Goal: Task Accomplishment & Management: Use online tool/utility

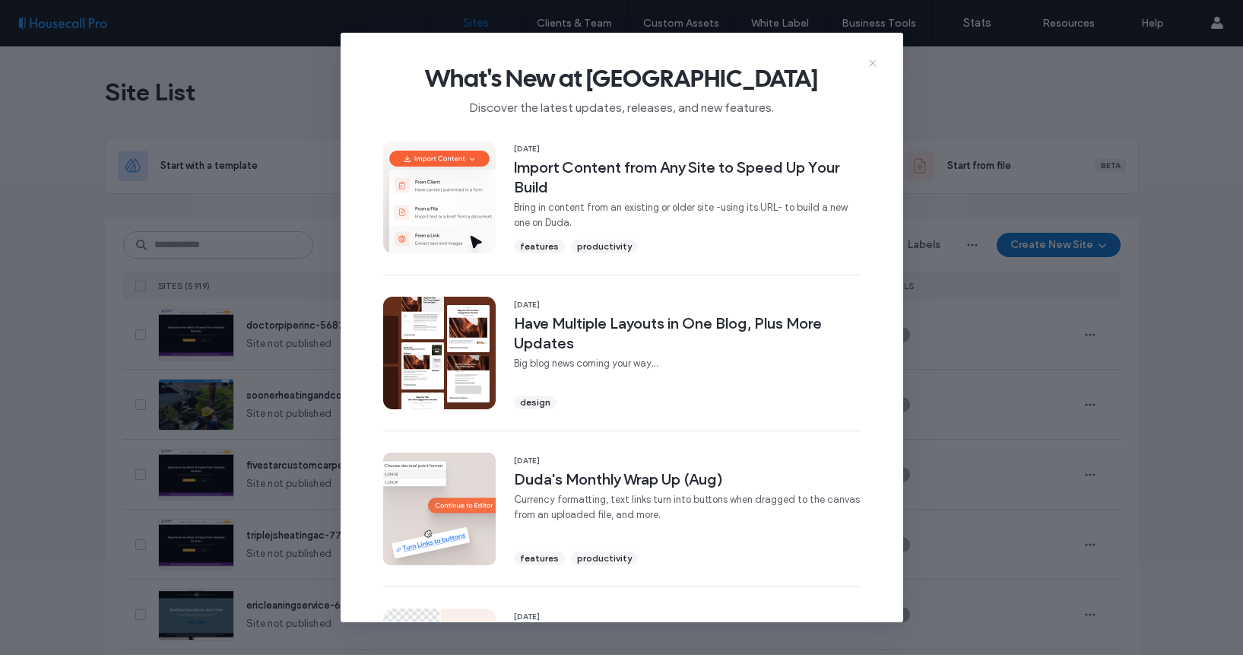
click at [874, 60] on icon at bounding box center [873, 63] width 12 height 12
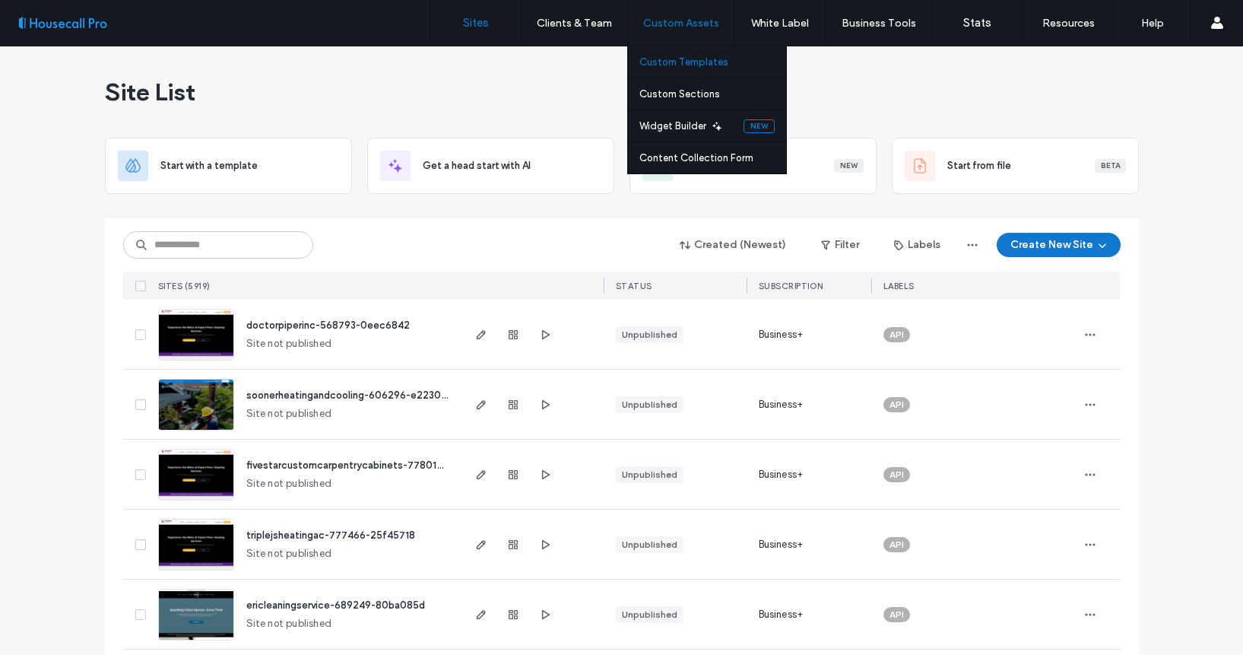
click at [690, 63] on label "Custom Templates" at bounding box center [683, 61] width 89 height 11
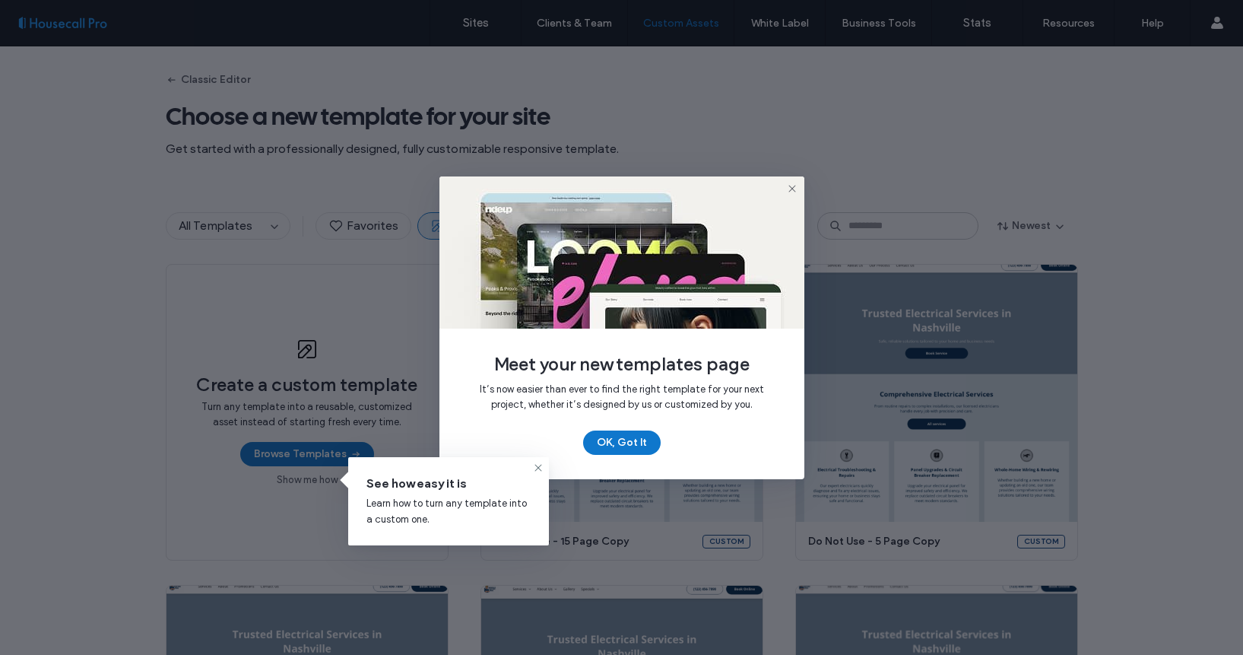
click at [788, 188] on icon at bounding box center [792, 188] width 12 height 12
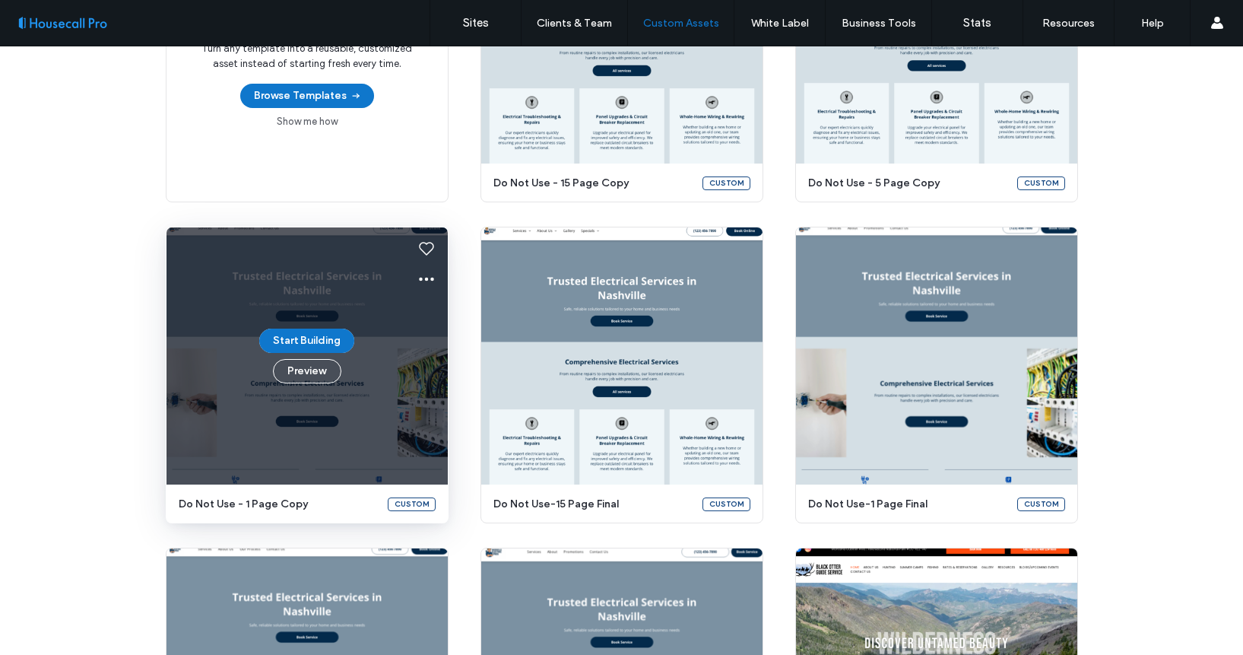
scroll to position [287, 0]
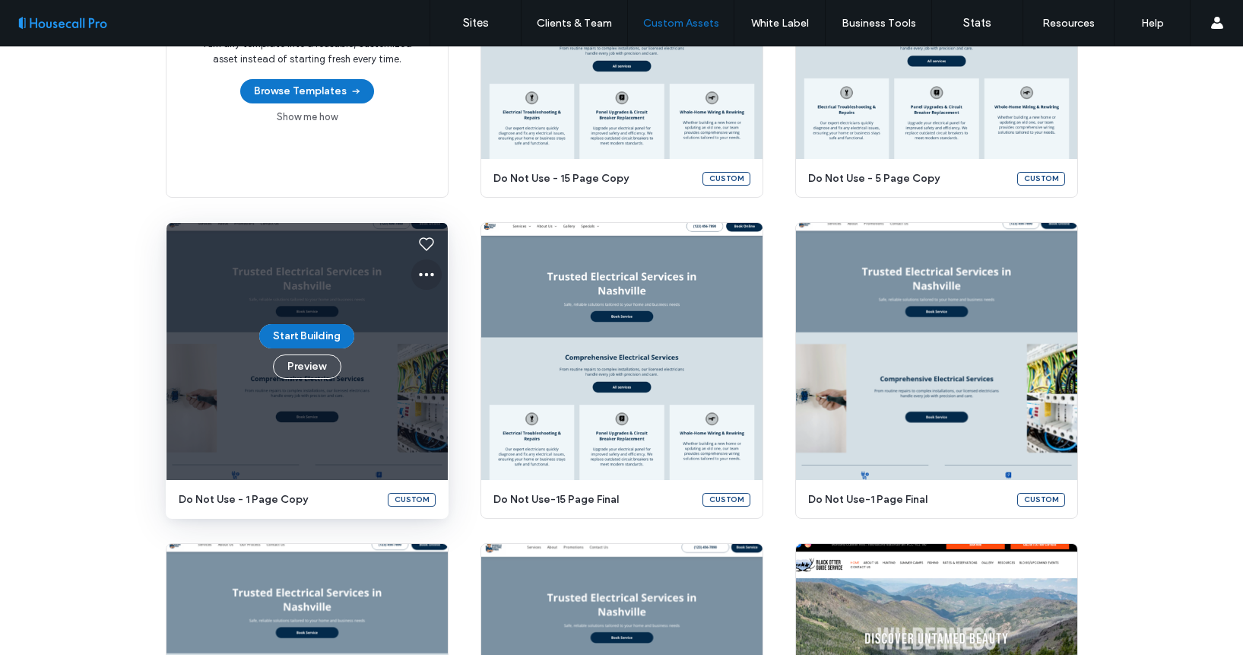
click at [426, 274] on use at bounding box center [426, 275] width 15 height 4
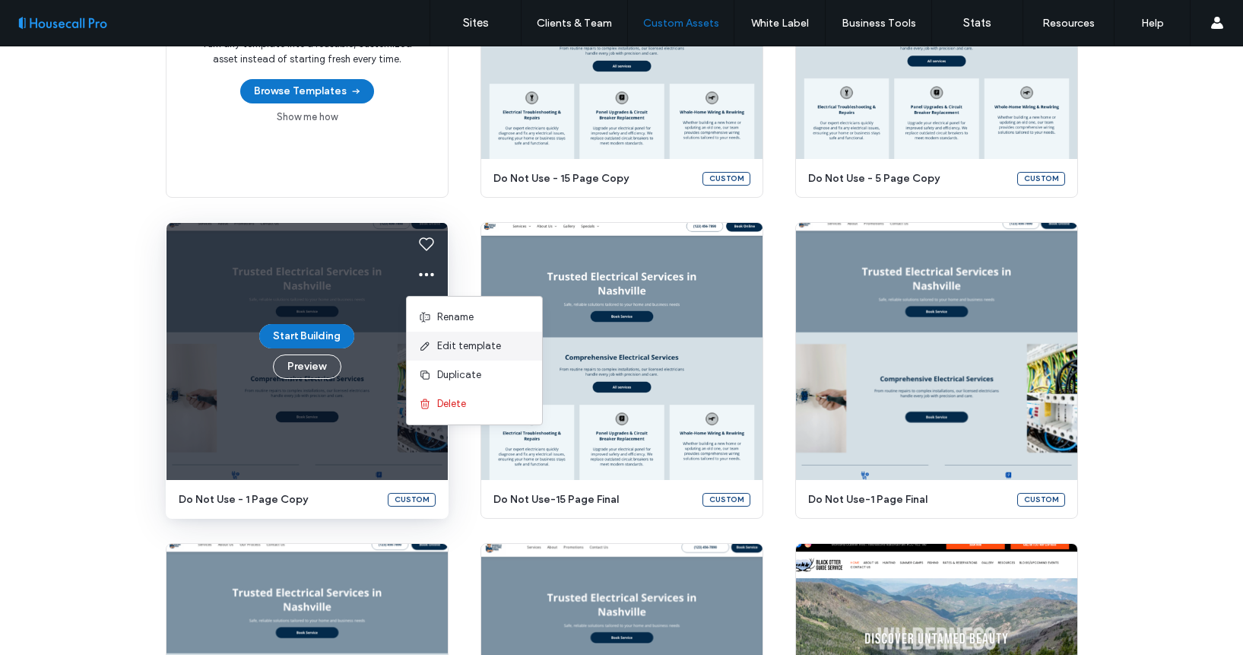
click at [474, 345] on span "Edit template" at bounding box center [469, 345] width 64 height 15
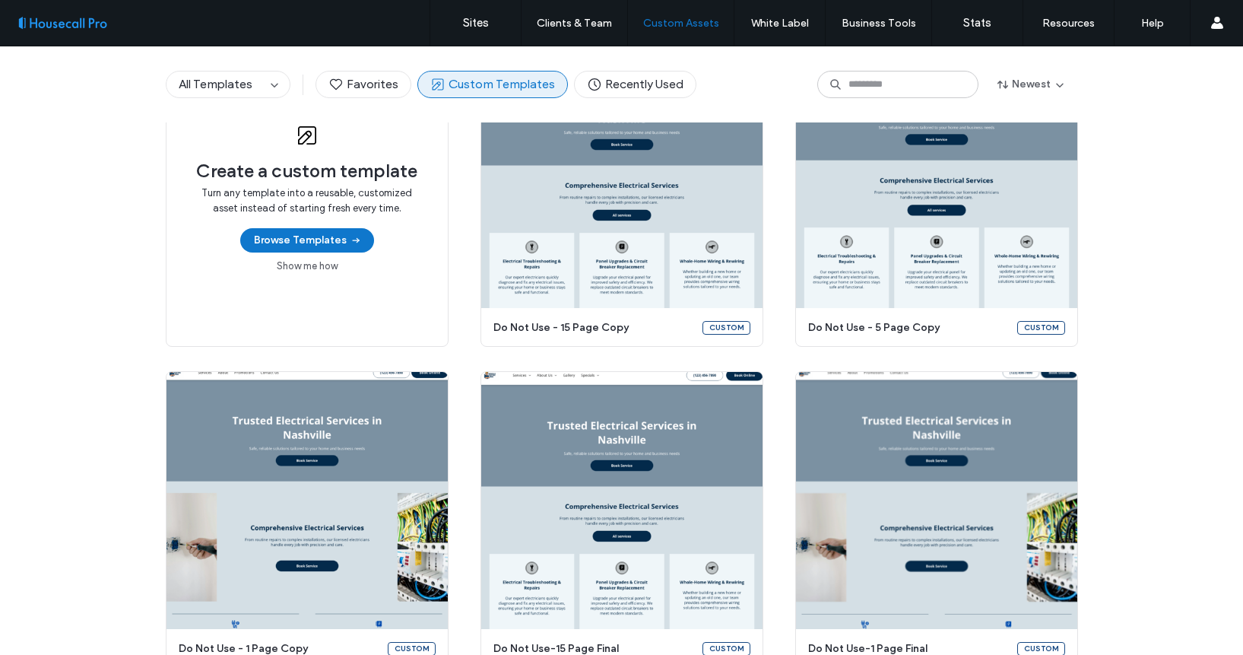
scroll to position [0, 0]
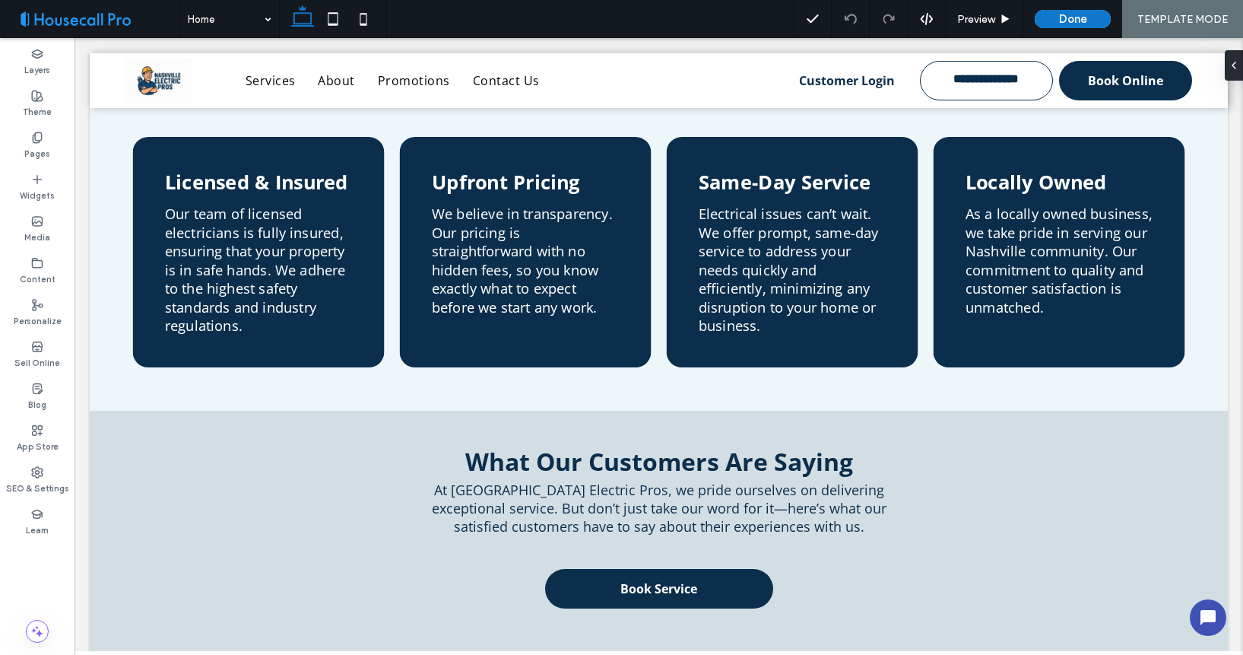
scroll to position [1717, 0]
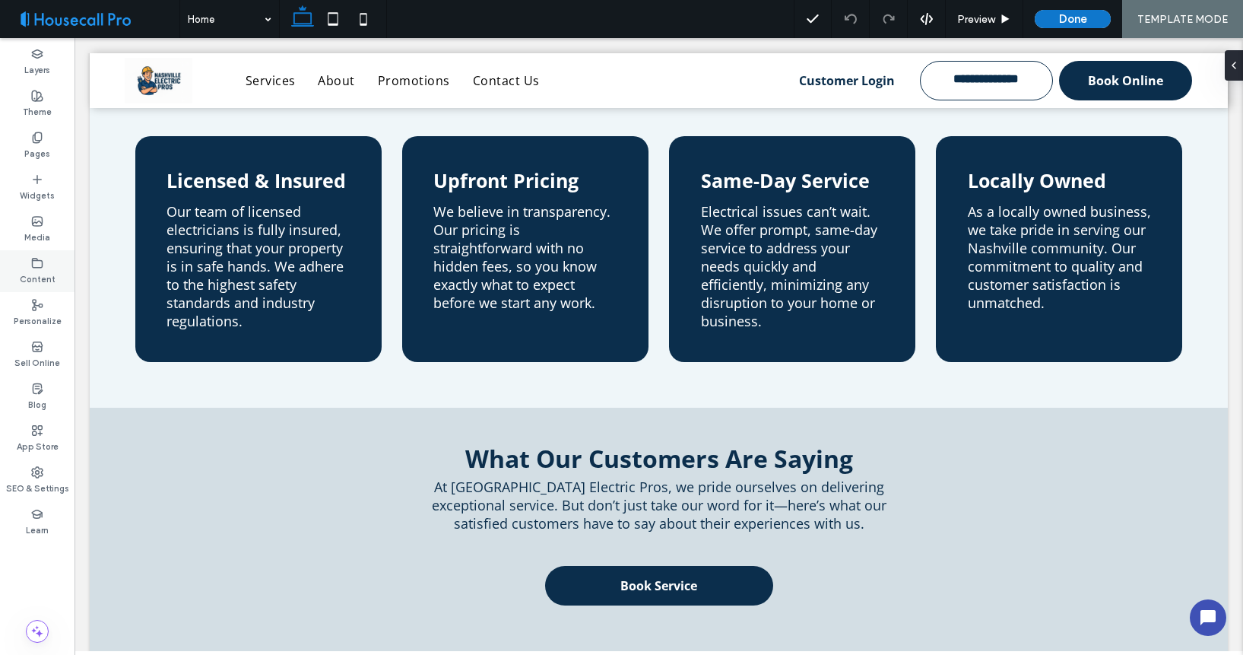
click at [31, 279] on label "Content" at bounding box center [38, 277] width 36 height 17
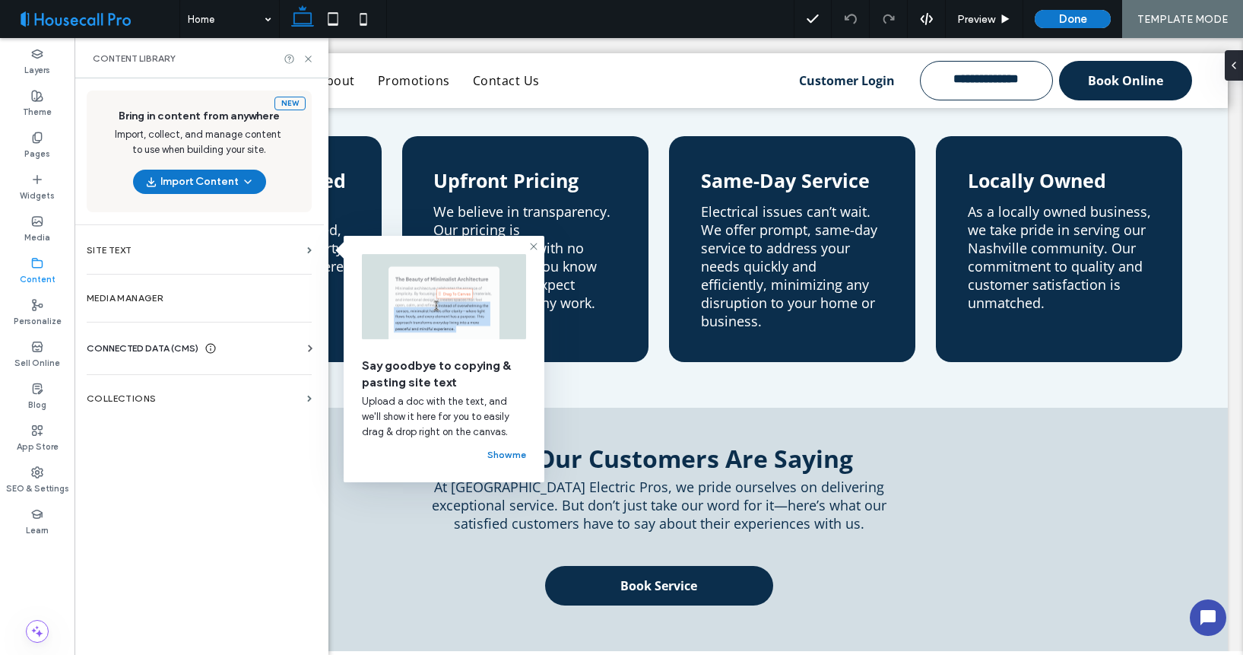
click at [170, 343] on span "CONNECTED DATA (CMS)" at bounding box center [143, 348] width 112 height 15
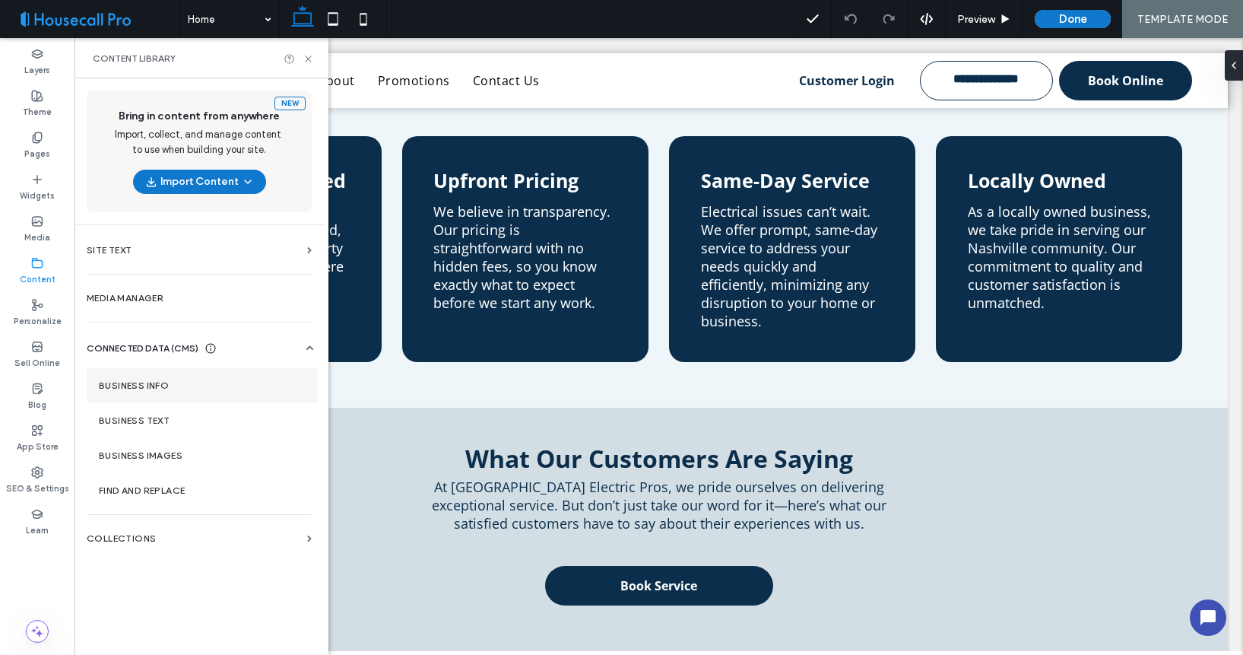
click at [153, 383] on label "Business Info" at bounding box center [202, 385] width 207 height 11
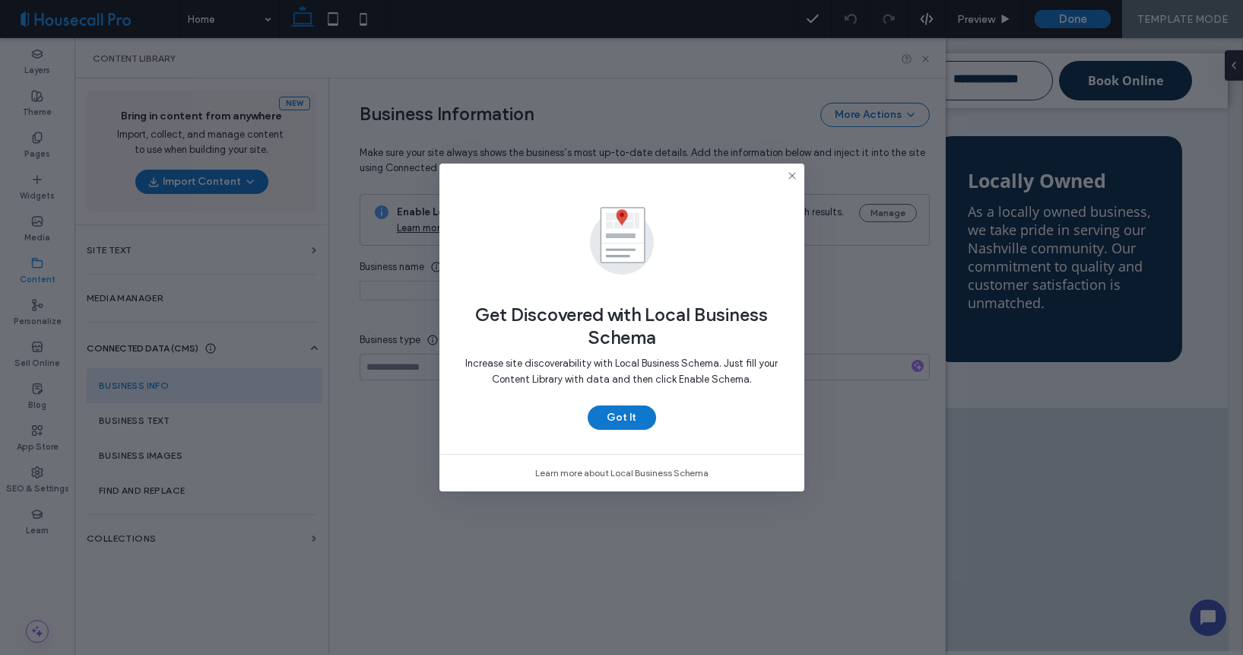
type input "**********"
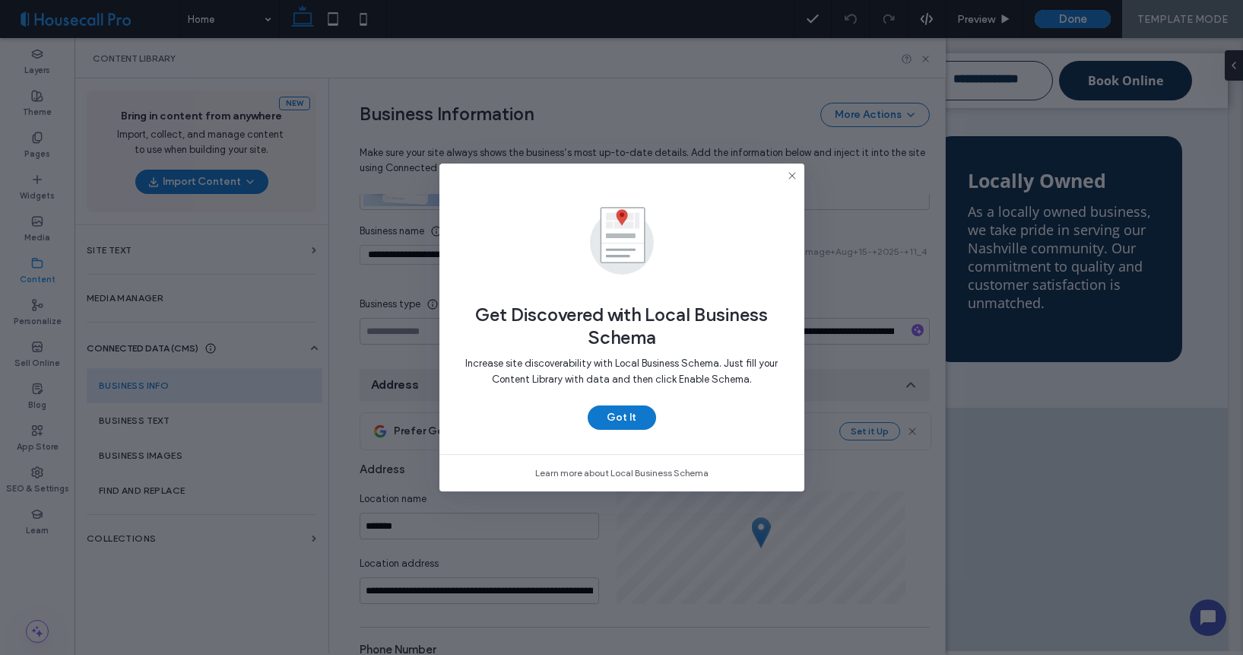
scroll to position [178, 0]
click at [633, 419] on button "Got It" at bounding box center [622, 417] width 68 height 24
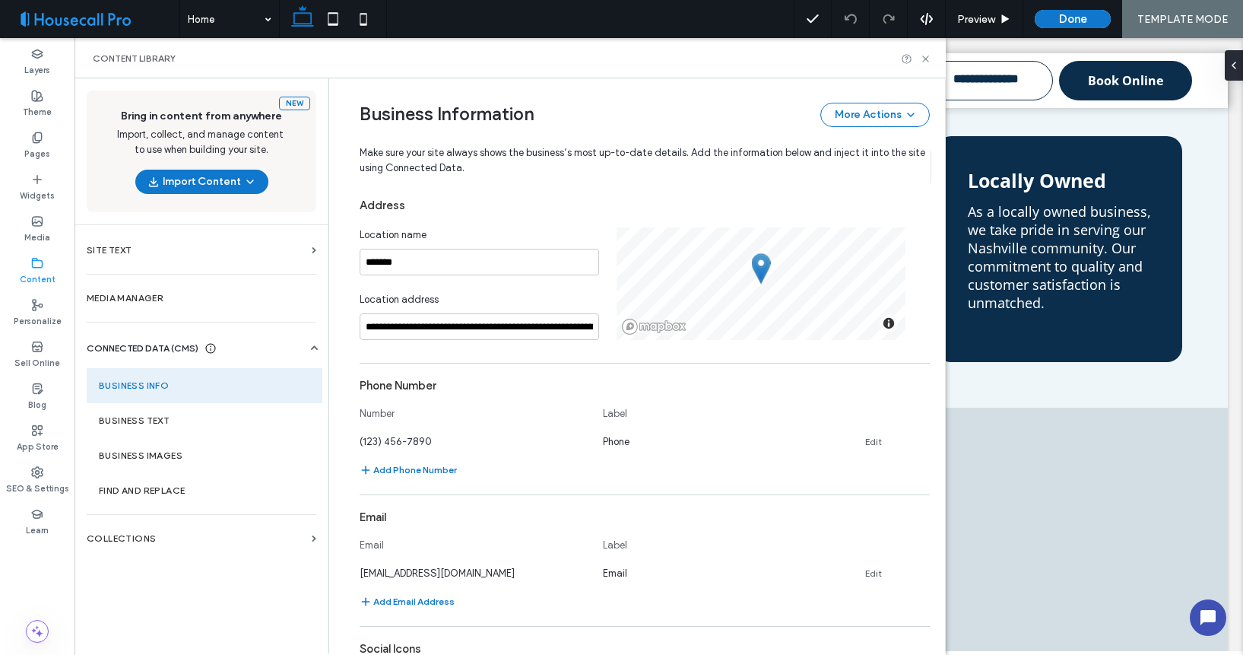
scroll to position [0, 0]
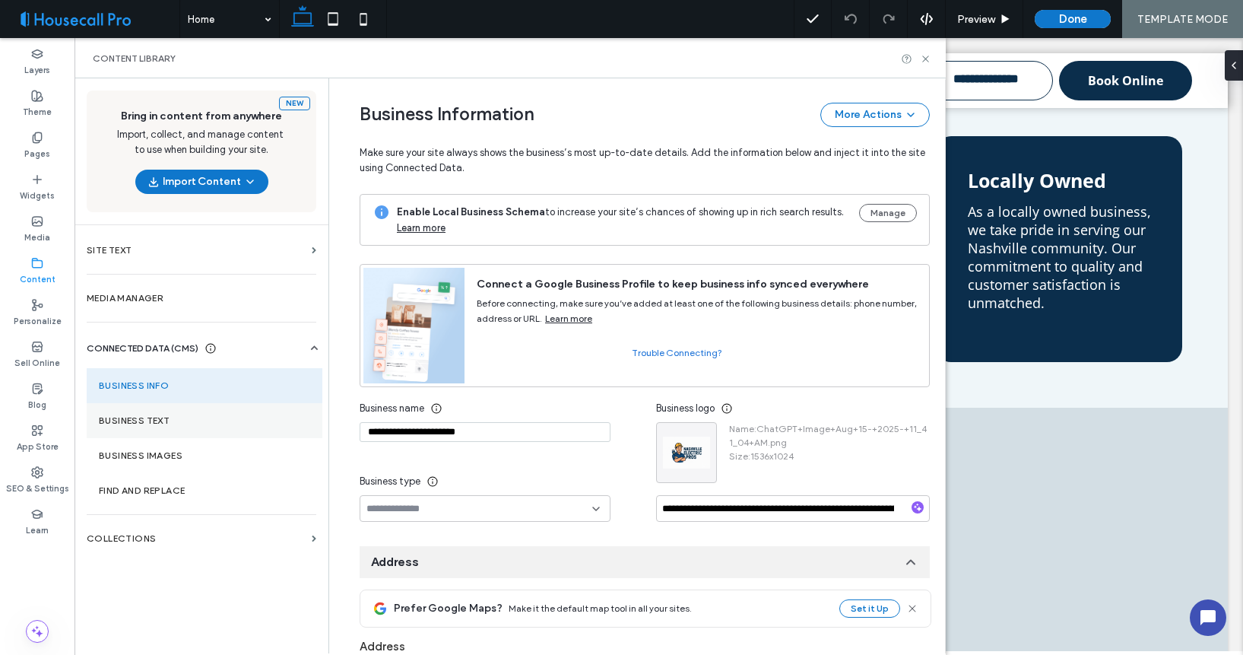
click at [179, 423] on label "Business Text" at bounding box center [204, 420] width 211 height 11
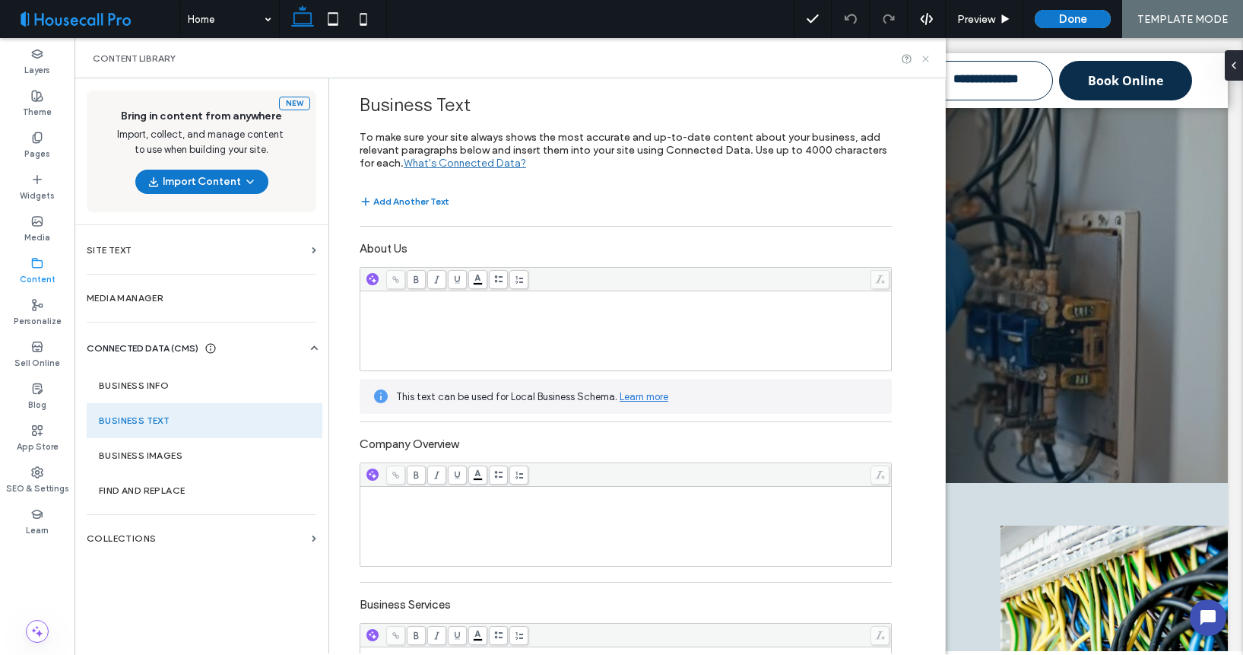
click at [925, 59] on use at bounding box center [925, 59] width 6 height 6
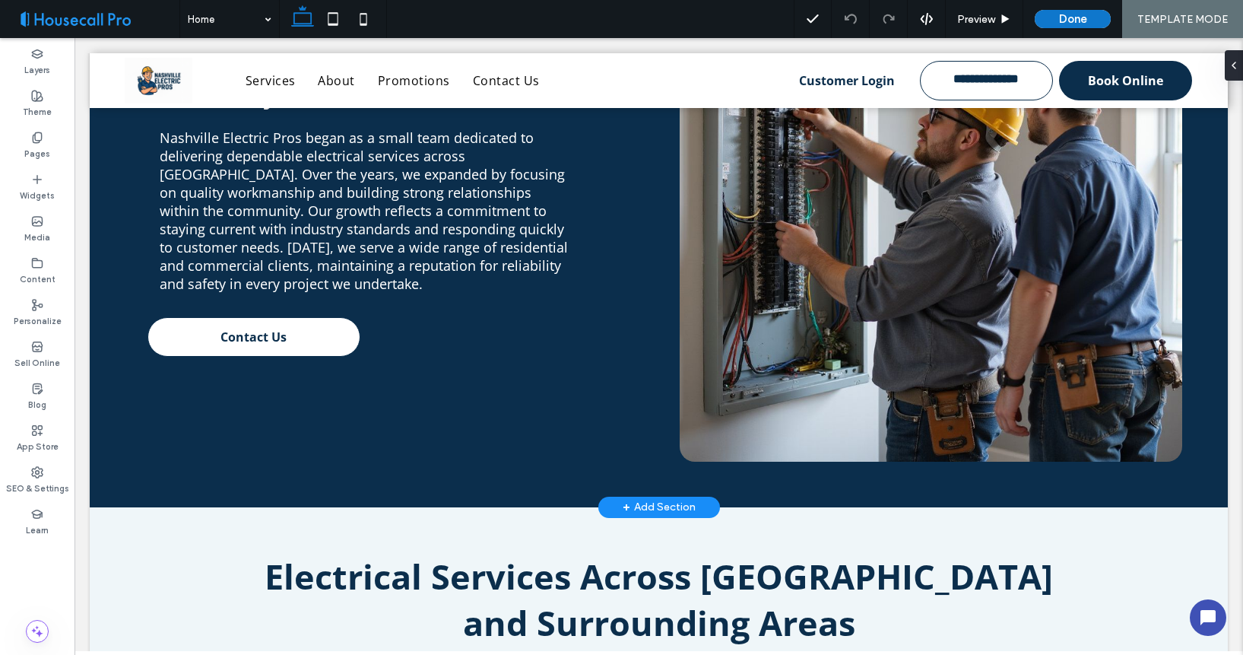
scroll to position [3933, 0]
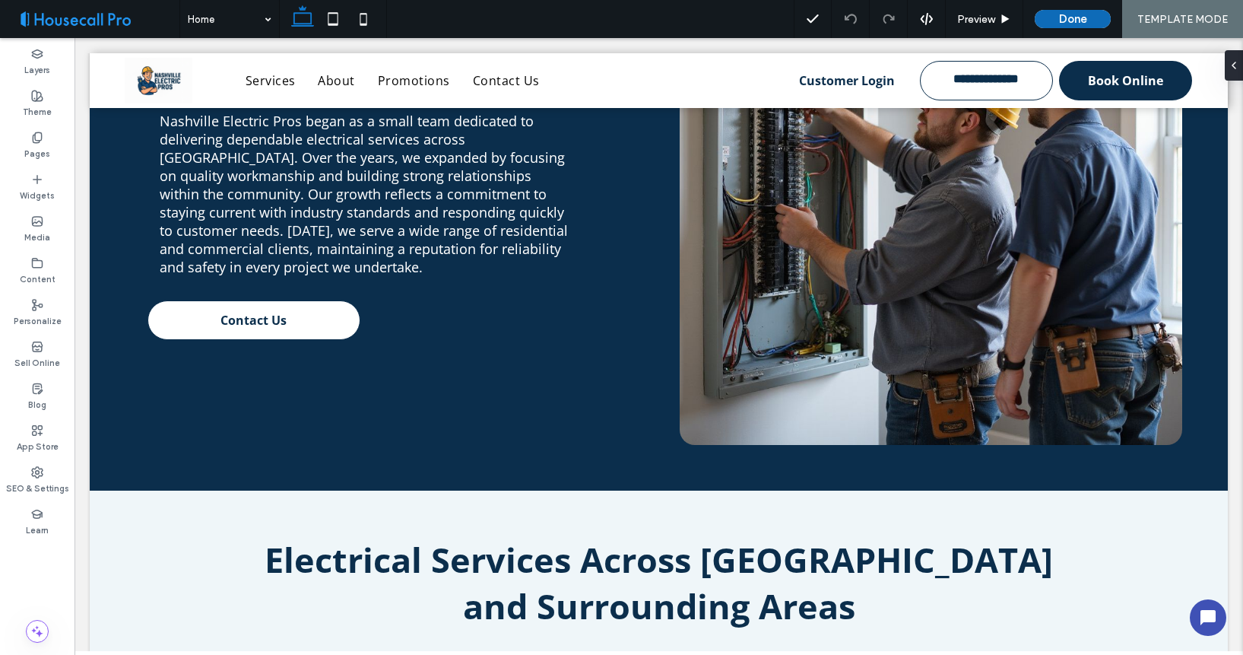
click at [1067, 24] on button "Done" at bounding box center [1073, 19] width 76 height 18
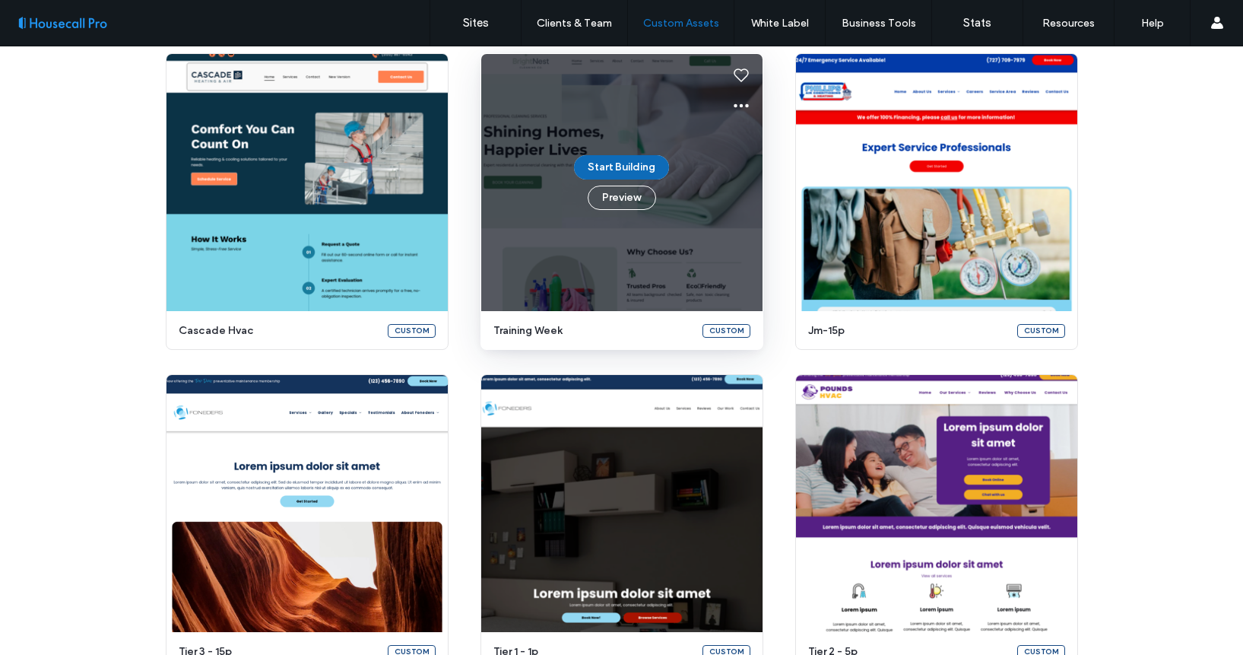
scroll to position [2175, 0]
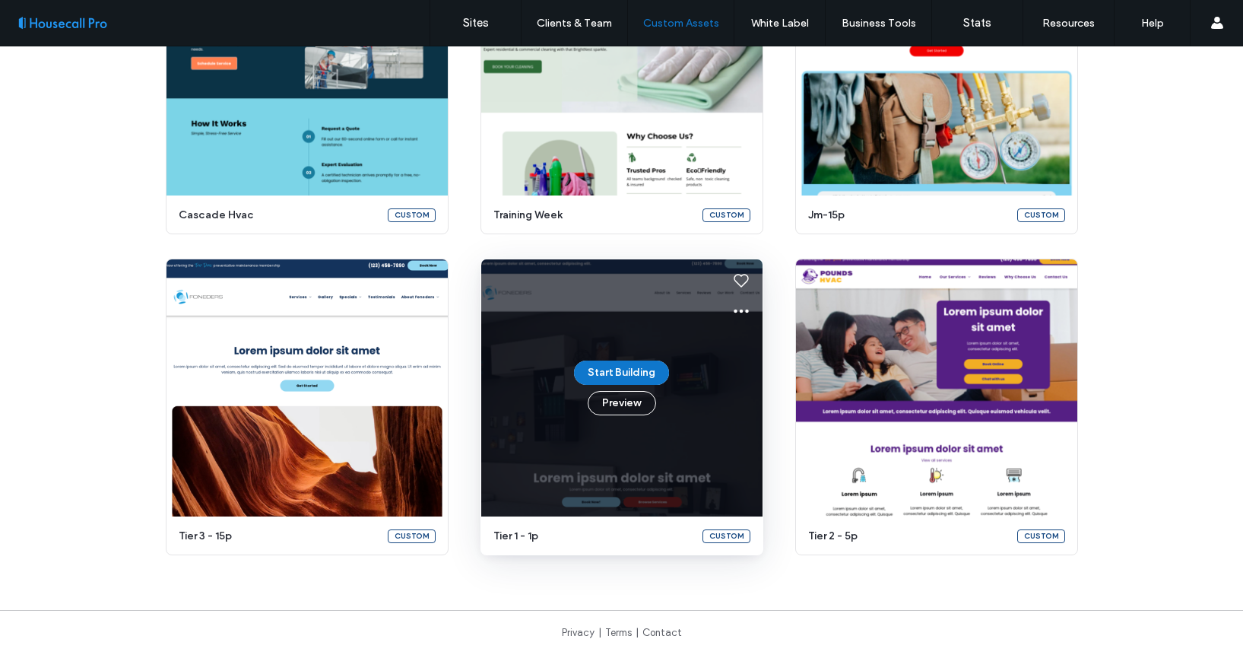
click at [706, 411] on div "Start Building Preview" at bounding box center [621, 387] width 281 height 257
click at [741, 312] on use at bounding box center [741, 311] width 15 height 4
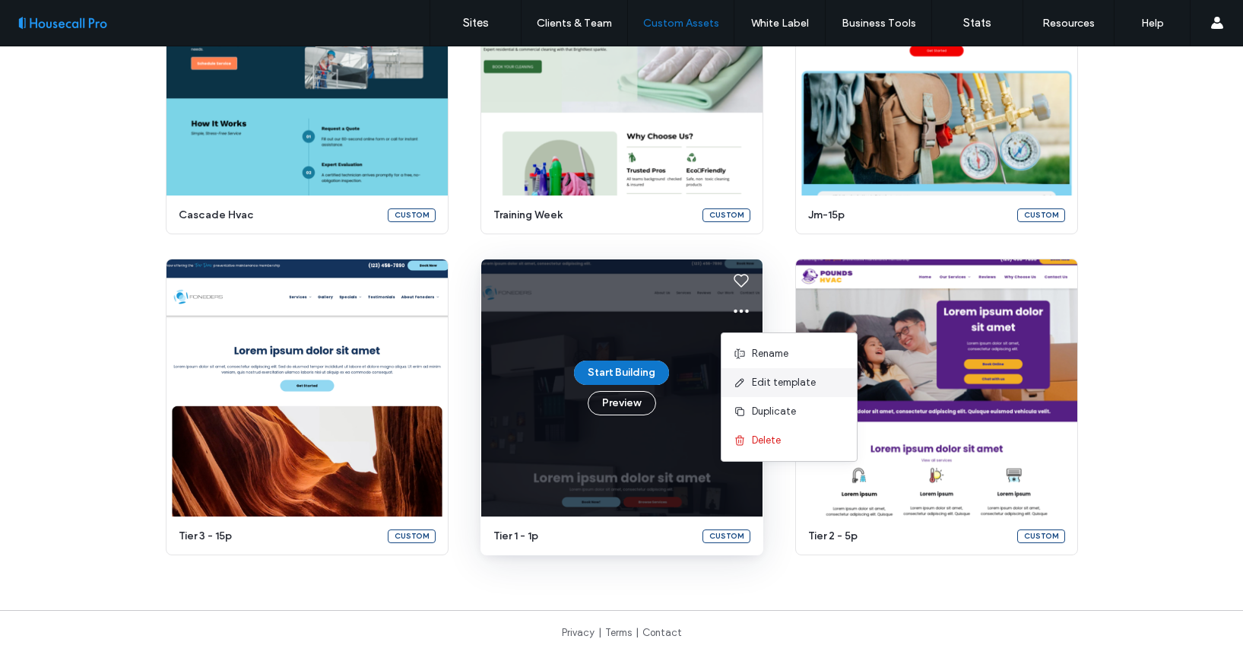
click at [760, 385] on span "Edit template" at bounding box center [784, 382] width 64 height 15
